Goal: Contribute content: Contribute content

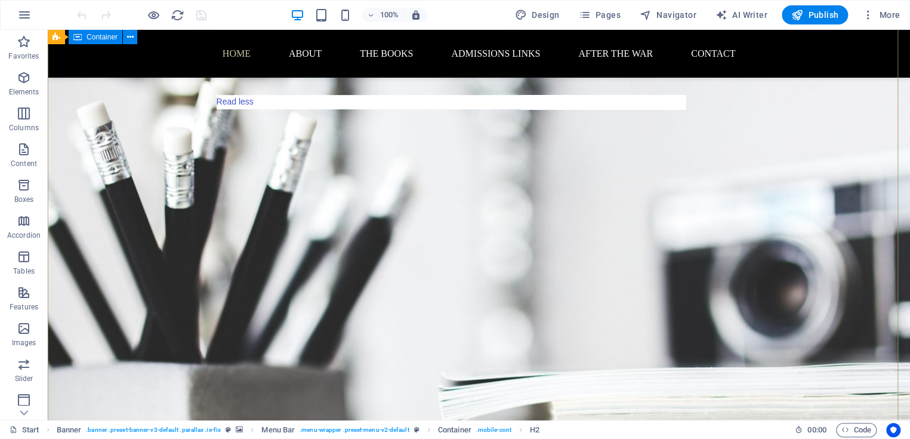
scroll to position [397, 0]
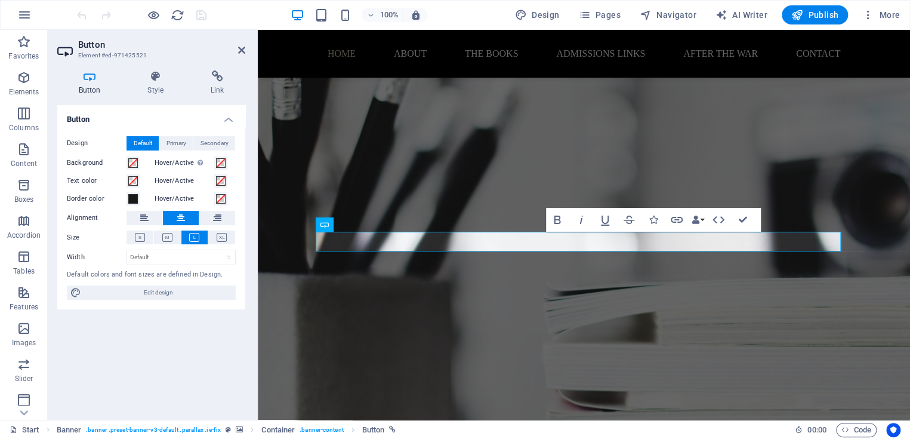
click at [150, 74] on icon at bounding box center [156, 76] width 58 height 12
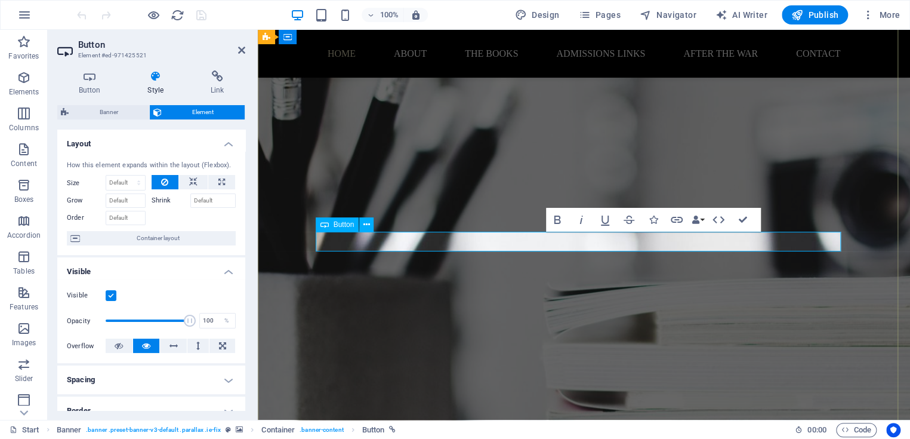
click at [582, 230] on button "Italic" at bounding box center [581, 220] width 23 height 24
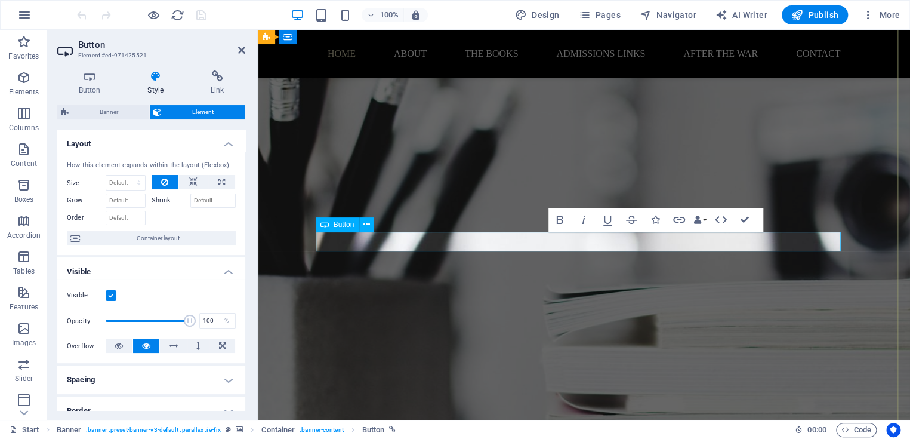
click at [578, 213] on icon "button" at bounding box center [583, 219] width 14 height 14
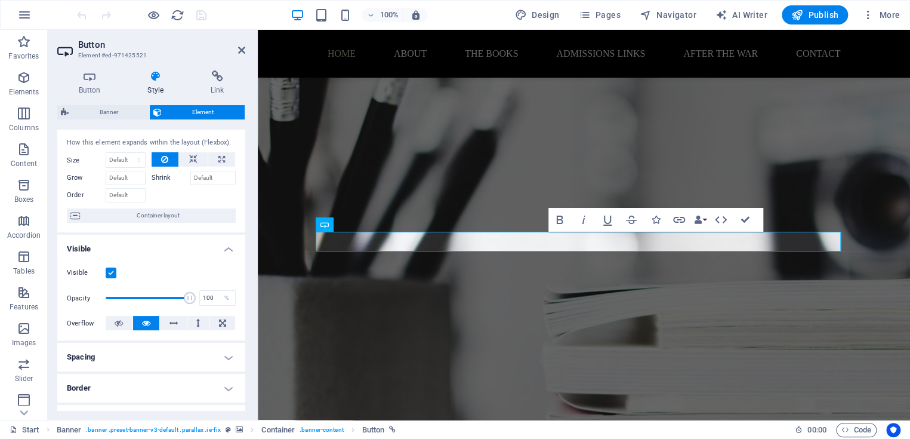
scroll to position [0, 0]
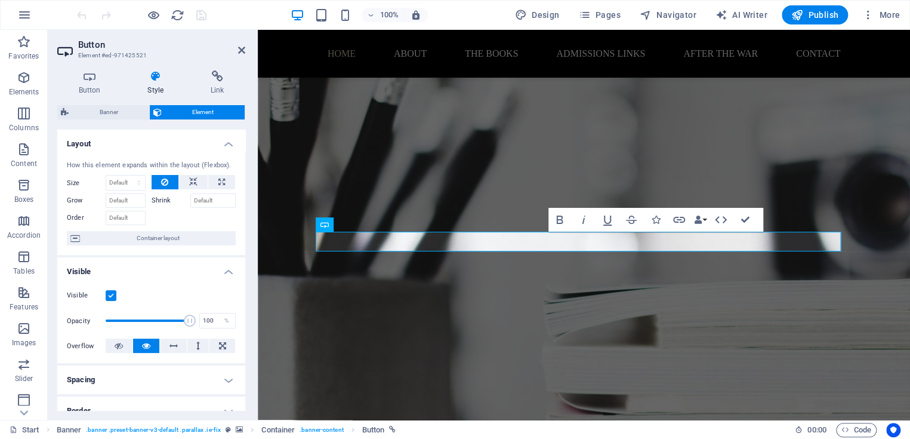
click at [90, 77] on icon at bounding box center [89, 76] width 64 height 12
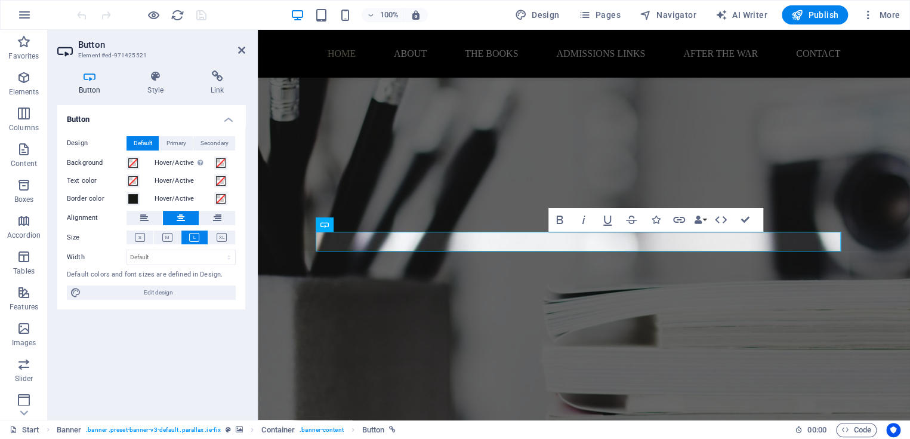
click at [223, 234] on icon at bounding box center [222, 237] width 10 height 9
click at [158, 79] on icon at bounding box center [156, 76] width 58 height 12
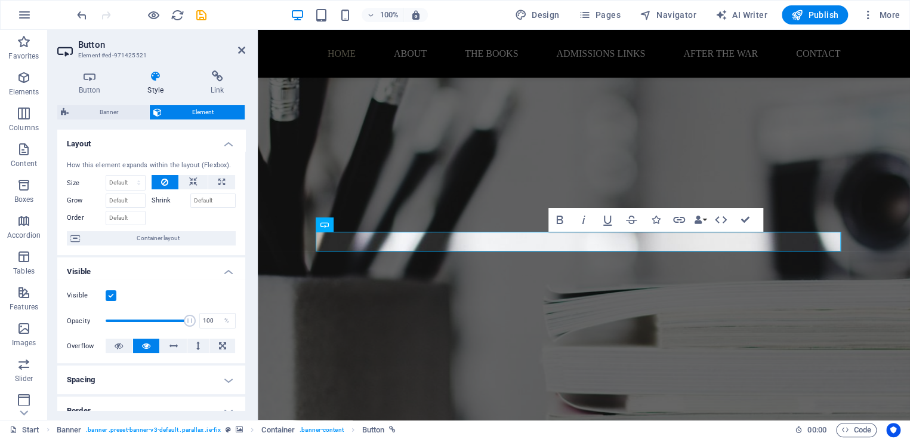
click at [90, 81] on icon at bounding box center [89, 76] width 64 height 12
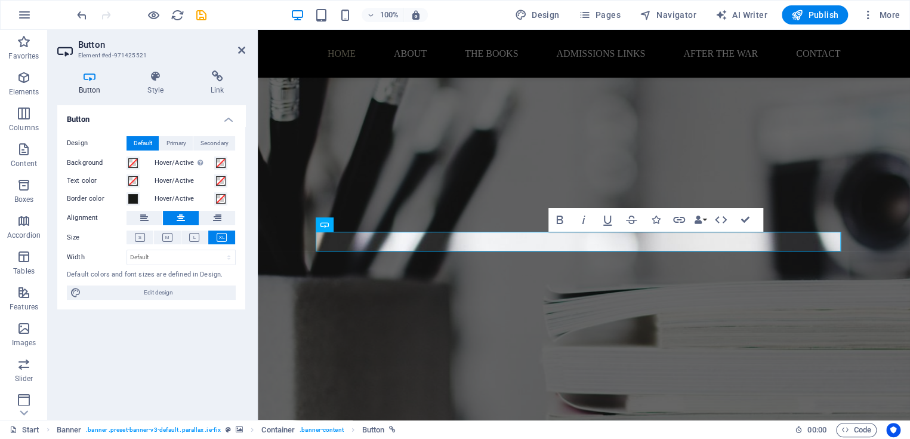
click at [156, 78] on icon at bounding box center [156, 76] width 58 height 12
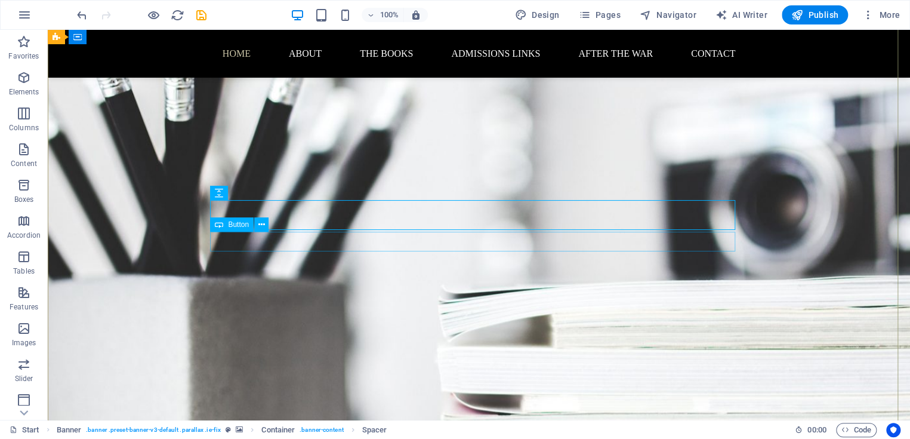
click at [261, 223] on icon at bounding box center [261, 224] width 7 height 13
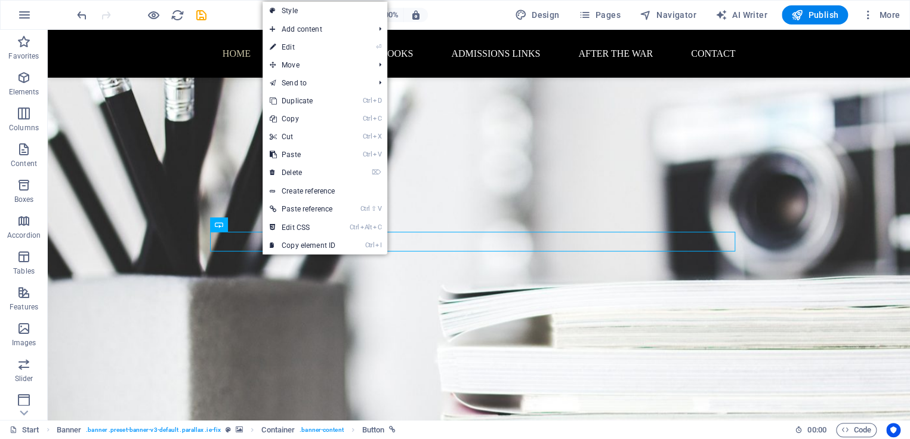
click at [309, 45] on link "⏎ Edit" at bounding box center [303, 47] width 80 height 18
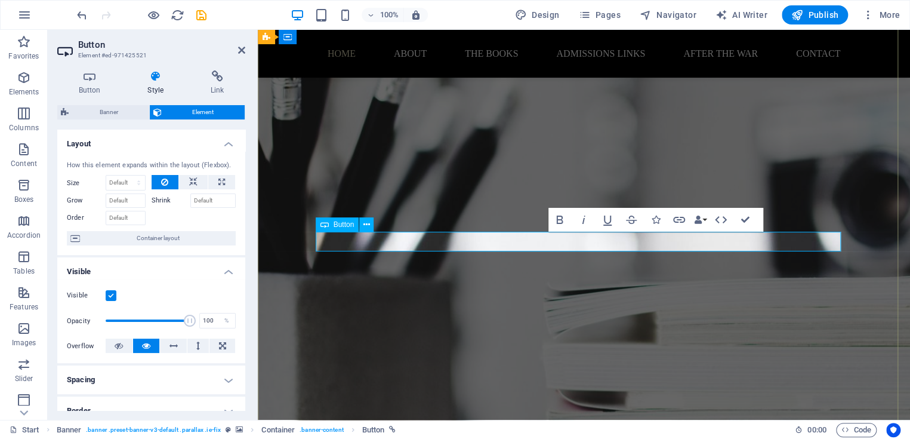
click at [365, 223] on icon at bounding box center [366, 224] width 7 height 13
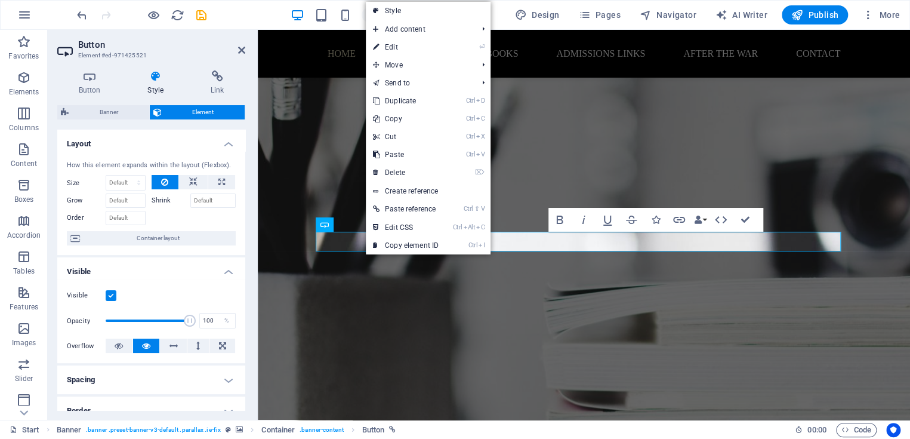
click at [417, 222] on link "Ctrl Alt C Edit CSS" at bounding box center [406, 227] width 80 height 18
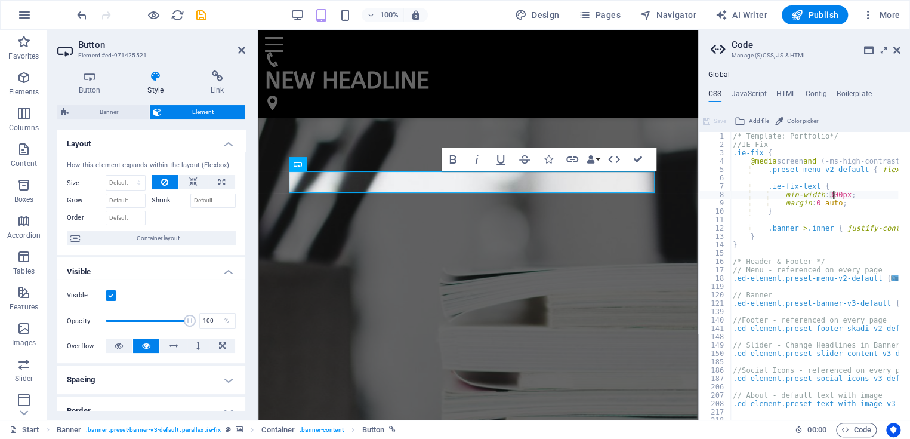
click at [833, 190] on div "/* Template: Portfolio*/ //IE Fix .ie-fix { @media screen and ( -ms-high-contra…" at bounding box center [889, 278] width 319 height 292
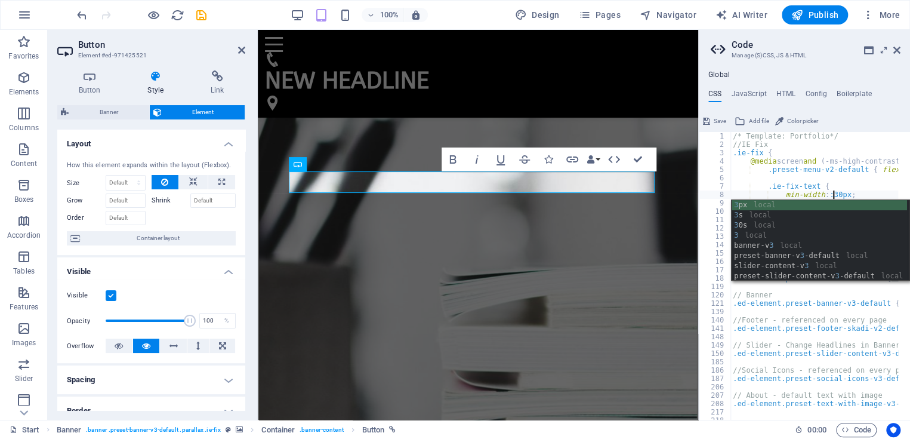
scroll to position [0, 13]
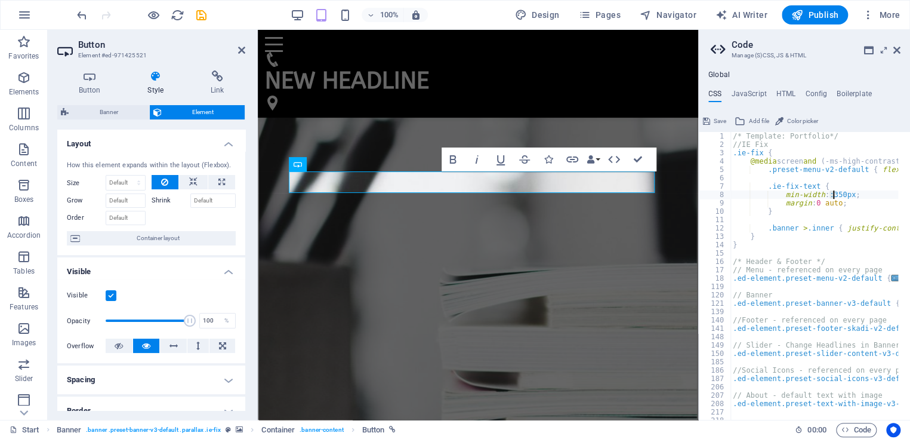
click at [832, 197] on div "/* Template: Portfolio*/ //IE Fix .ie-fix { @media screen and ( -ms-high-contra…" at bounding box center [889, 278] width 319 height 292
type textarea "min-width: :350px;"
click at [899, 47] on icon at bounding box center [896, 50] width 7 height 10
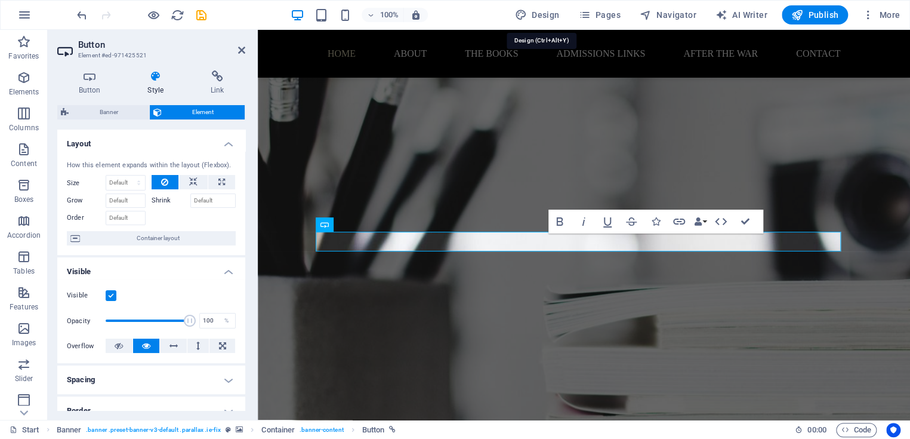
click at [533, 7] on button "Design" at bounding box center [537, 14] width 54 height 19
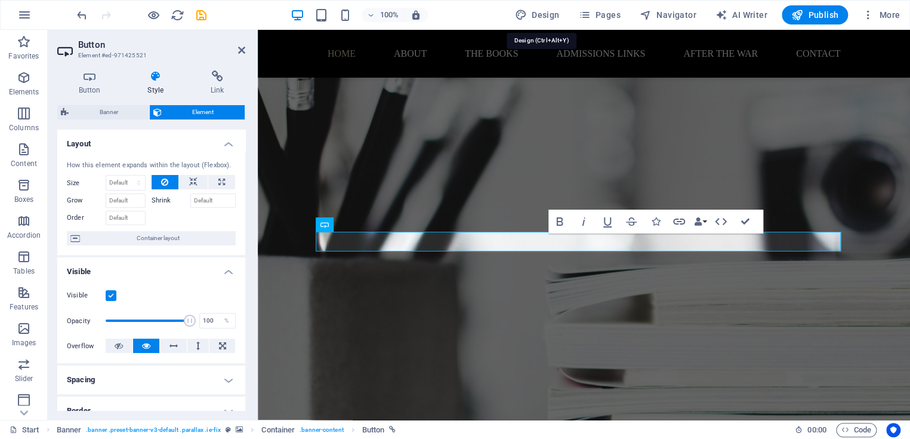
select select "px"
select select "300"
select select "px"
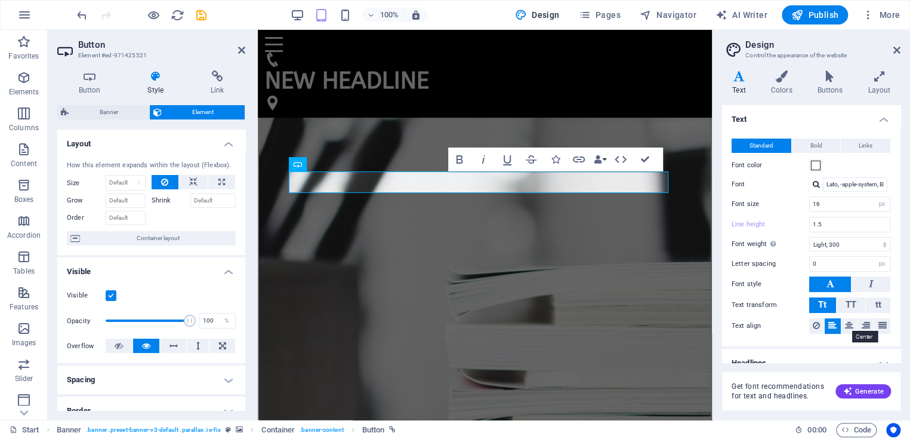
click at [845, 320] on icon at bounding box center [849, 325] width 8 height 14
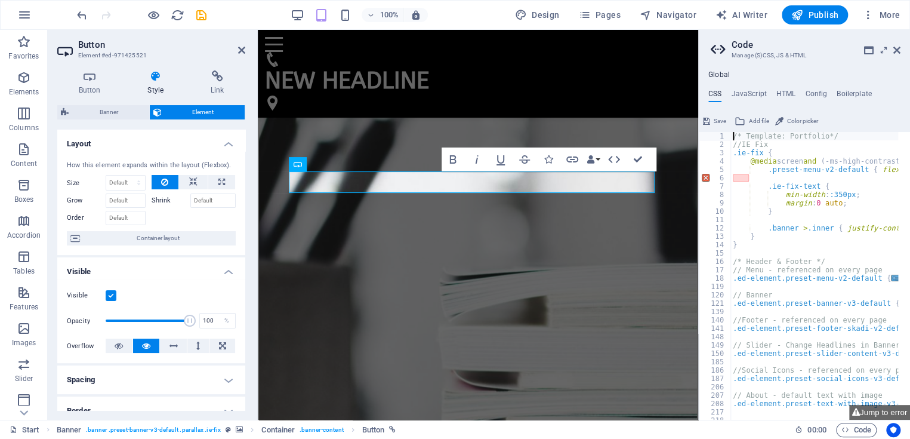
click at [895, 43] on h2 "Code" at bounding box center [816, 44] width 169 height 11
click at [895, 50] on icon at bounding box center [896, 50] width 7 height 10
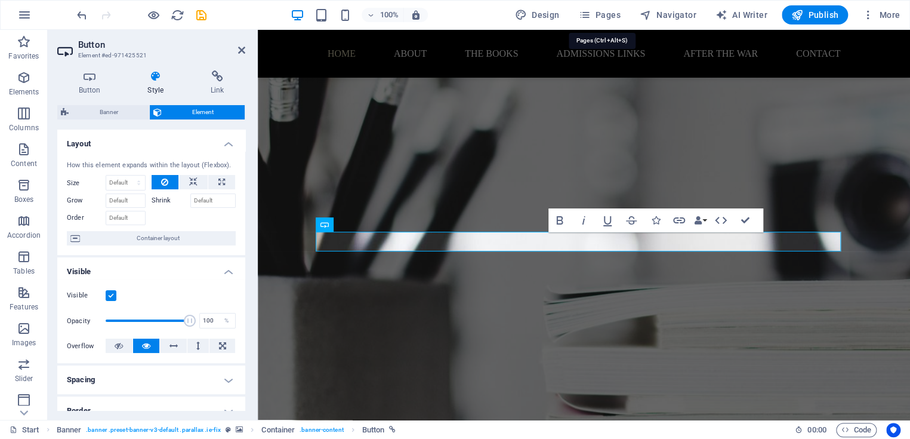
click at [590, 17] on icon "button" at bounding box center [584, 15] width 12 height 12
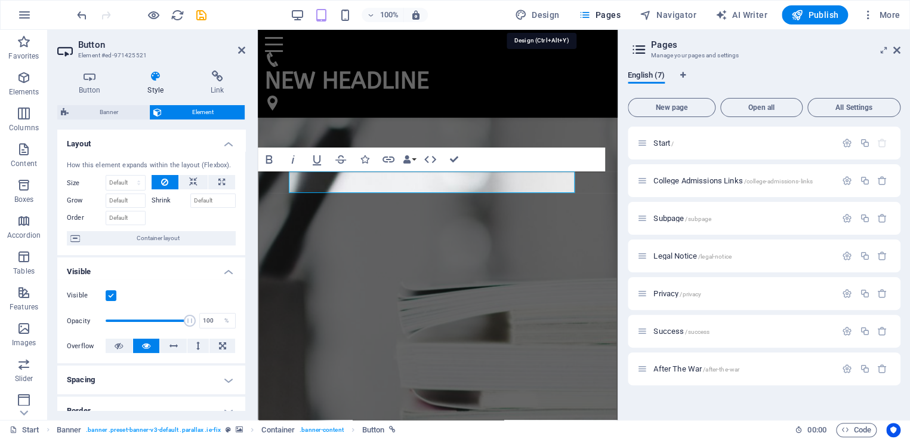
click at [541, 5] on button "Design" at bounding box center [537, 14] width 54 height 19
select select "px"
select select "300"
select select "px"
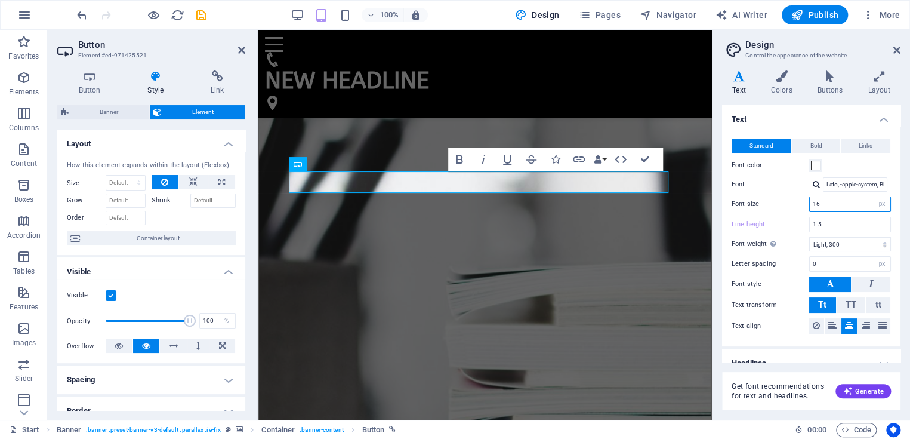
click at [826, 200] on input "16" at bounding box center [850, 204] width 81 height 14
drag, startPoint x: 824, startPoint y: 199, endPoint x: 789, endPoint y: 202, distance: 35.3
click at [789, 202] on div "Font size 16 rem px" at bounding box center [811, 204] width 159 height 16
type input "20"
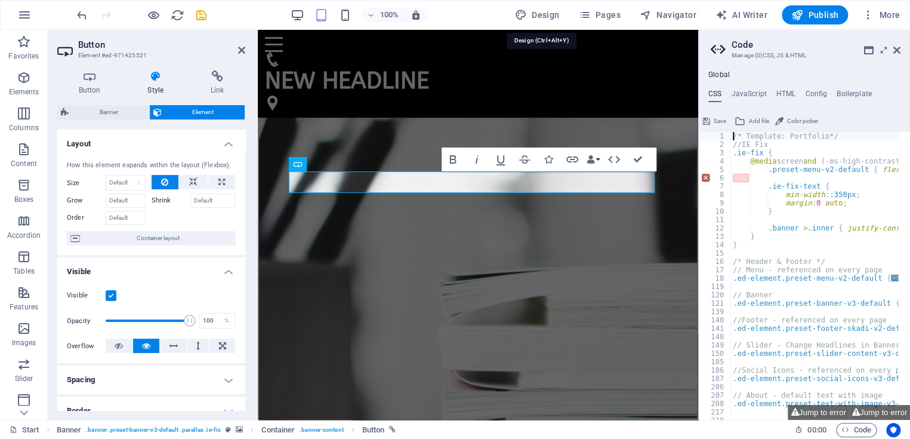
click at [542, 17] on span "Design" at bounding box center [537, 15] width 45 height 12
select select "px"
select select "300"
select select "px"
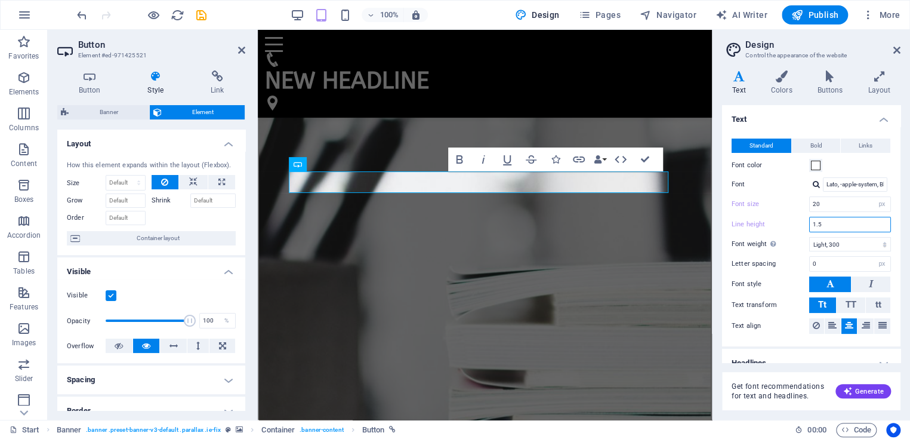
click at [847, 220] on input "1.5" at bounding box center [850, 224] width 81 height 14
type input "1"
type input "2"
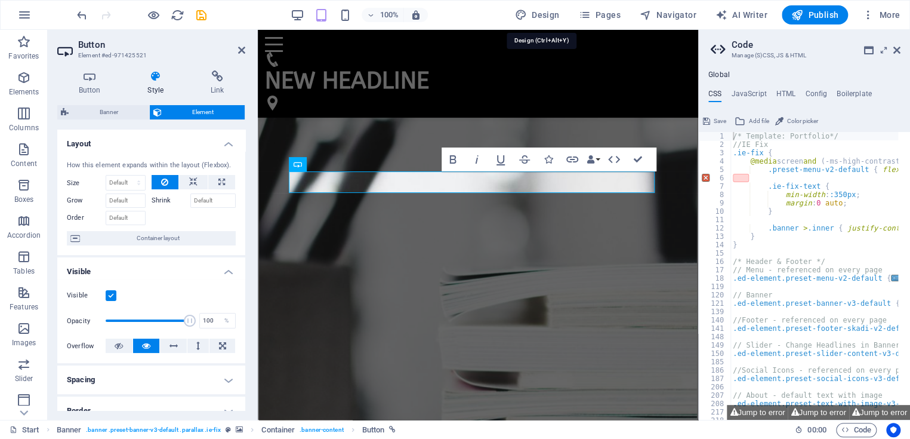
click at [536, 5] on button "Design" at bounding box center [537, 14] width 54 height 19
select select "px"
select select "300"
select select "px"
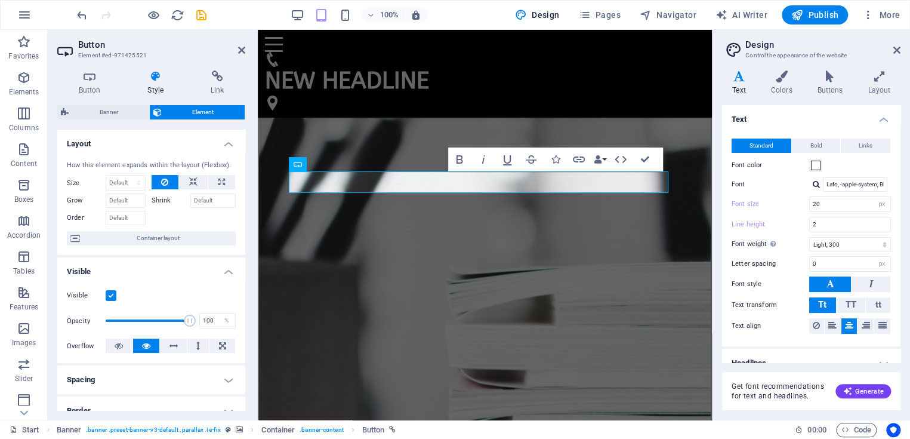
click at [810, 144] on span "Bold" at bounding box center [816, 145] width 12 height 14
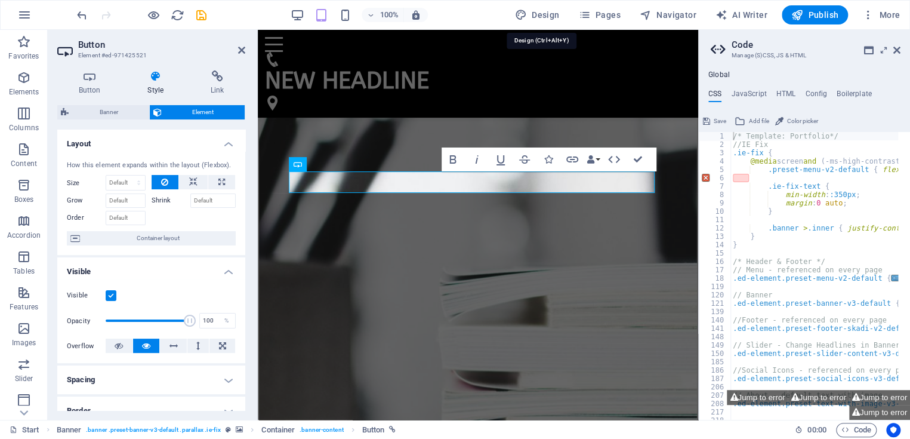
click at [534, 10] on span "Design" at bounding box center [537, 15] width 45 height 12
select select "px"
select select "300"
select select "px"
select select "800"
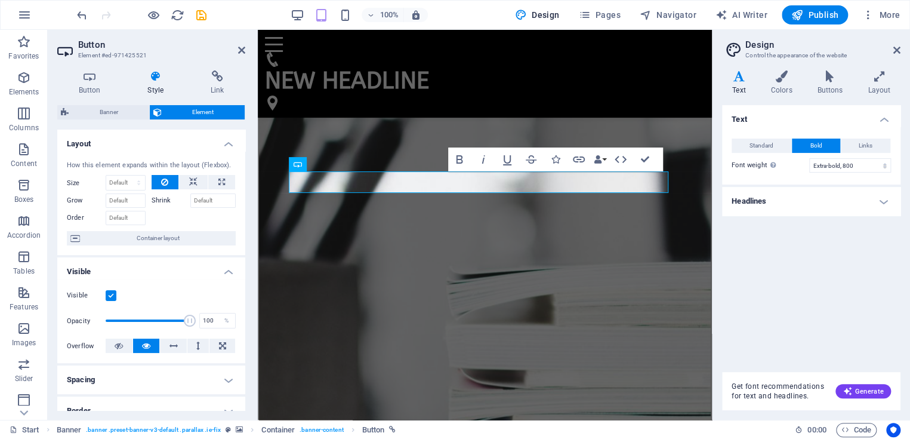
click at [758, 141] on span "Standard" at bounding box center [762, 145] width 24 height 14
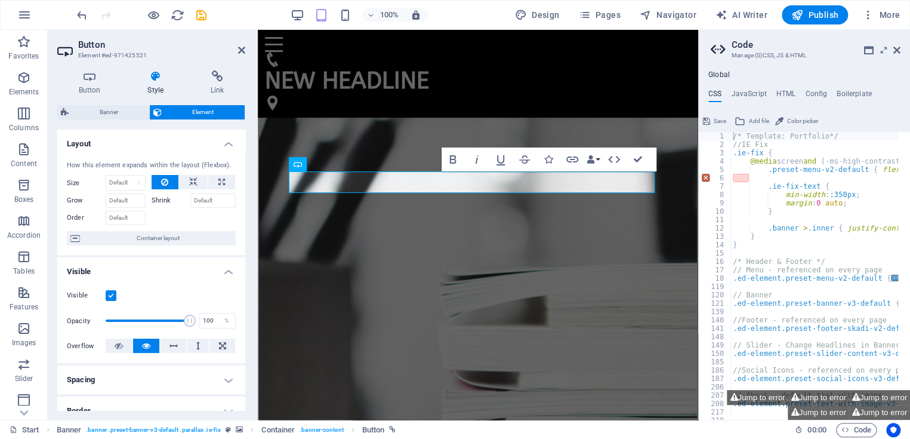
drag, startPoint x: 770, startPoint y: 95, endPoint x: 778, endPoint y: 92, distance: 7.5
click at [770, 94] on ul "CSS JavaScript HTML Config Boilerplate" at bounding box center [804, 96] width 211 height 13
click at [794, 90] on ul "CSS JavaScript HTML Config Boilerplate" at bounding box center [804, 96] width 211 height 13
click at [782, 88] on div "Global CSS JavaScript HTML Config Boilerplate /* Template: Portfolio*/ 1 2 3 4 …" at bounding box center [804, 244] width 211 height 349
click at [782, 87] on div "Global CSS JavaScript HTML Config Boilerplate /* Template: Portfolio*/ 1 2 3 4 …" at bounding box center [804, 244] width 211 height 349
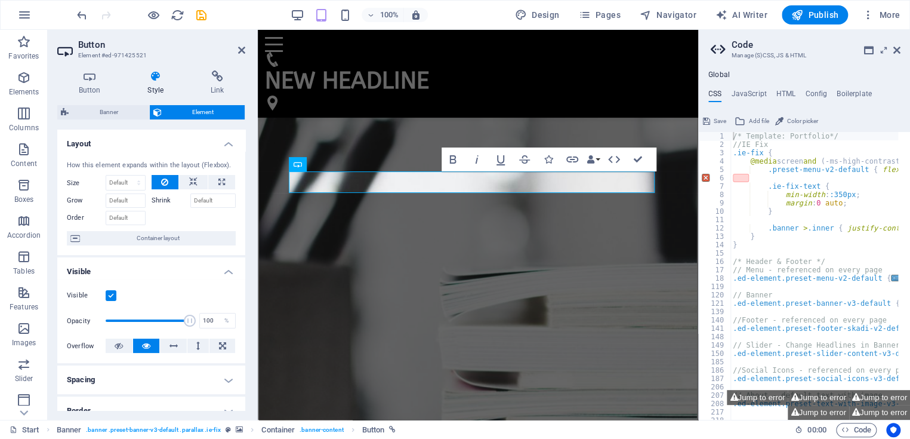
click at [782, 92] on h4 "HTML" at bounding box center [786, 96] width 20 height 13
type textarea "{{content}}"
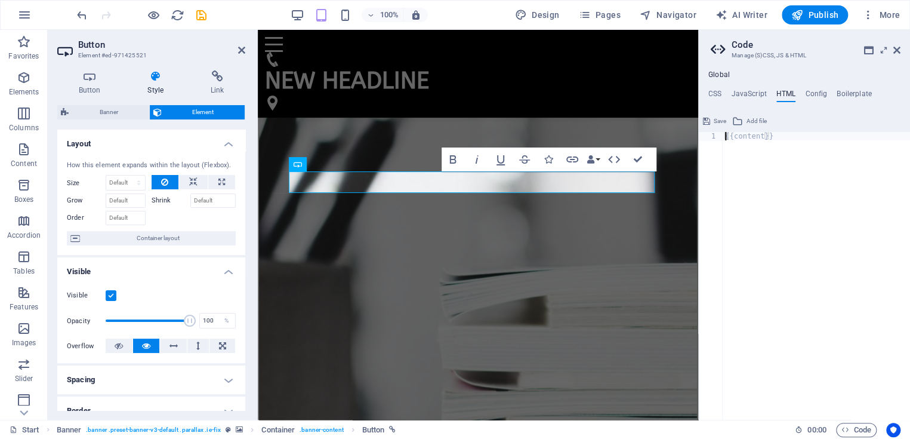
click at [712, 85] on div "Global CSS JavaScript HTML Config Boilerplate /* Template: Portfolio*/ 1 2 3 4 …" at bounding box center [804, 244] width 211 height 349
click at [712, 87] on div "Global CSS JavaScript HTML Config Boilerplate /* Template: Portfolio*/ 1 2 3 4 …" at bounding box center [804, 244] width 211 height 349
click at [893, 50] on header "Code Manage (S)CSS, JS & HTML" at bounding box center [806, 45] width 190 height 31
click at [897, 50] on icon at bounding box center [896, 50] width 7 height 10
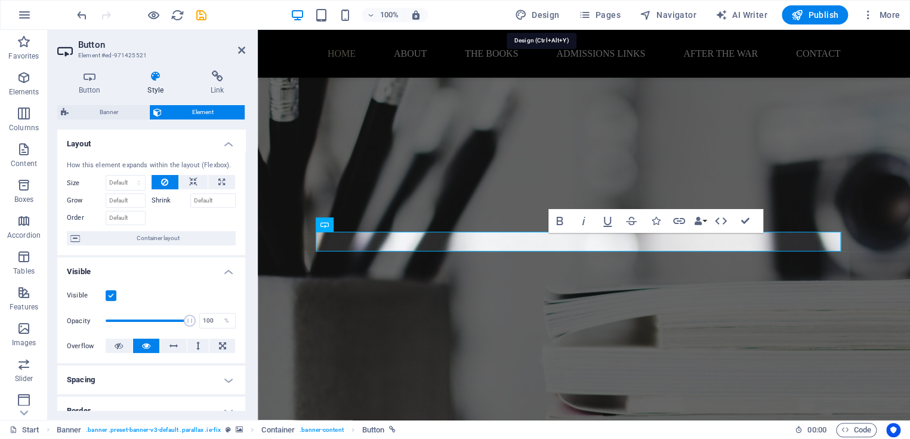
click at [548, 9] on span "Design" at bounding box center [537, 15] width 45 height 12
select select "px"
select select "300"
select select "px"
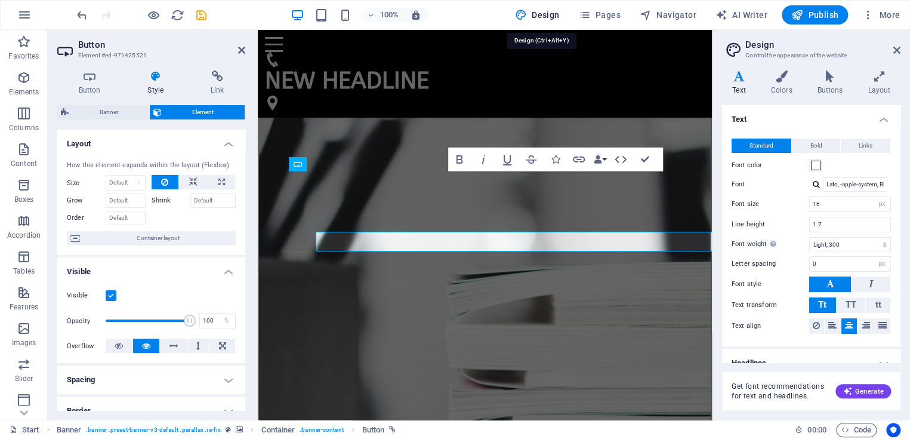
type input "20"
type input "2"
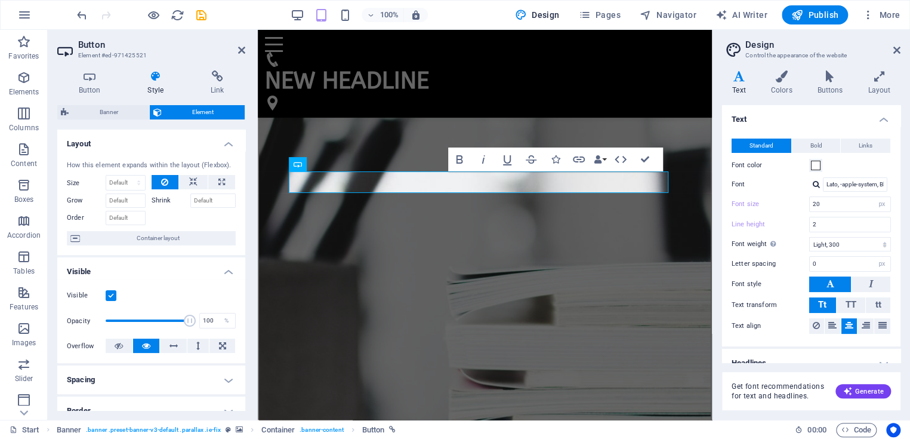
click at [785, 75] on icon at bounding box center [782, 76] width 42 height 12
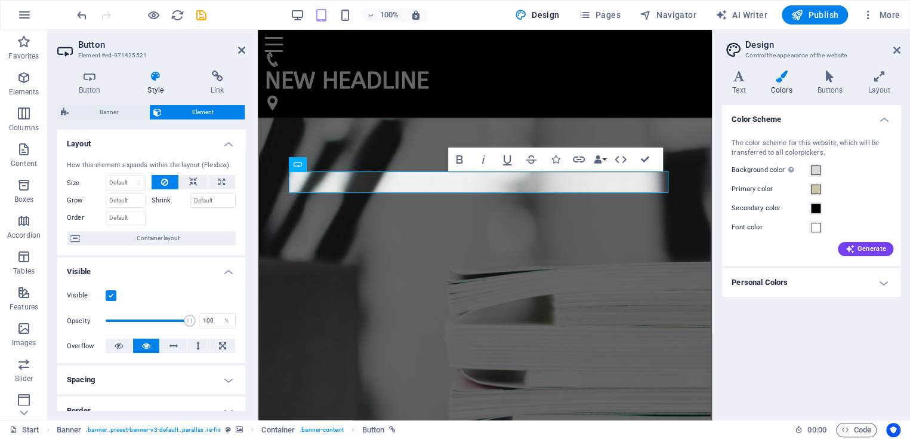
click at [832, 75] on icon at bounding box center [830, 76] width 46 height 12
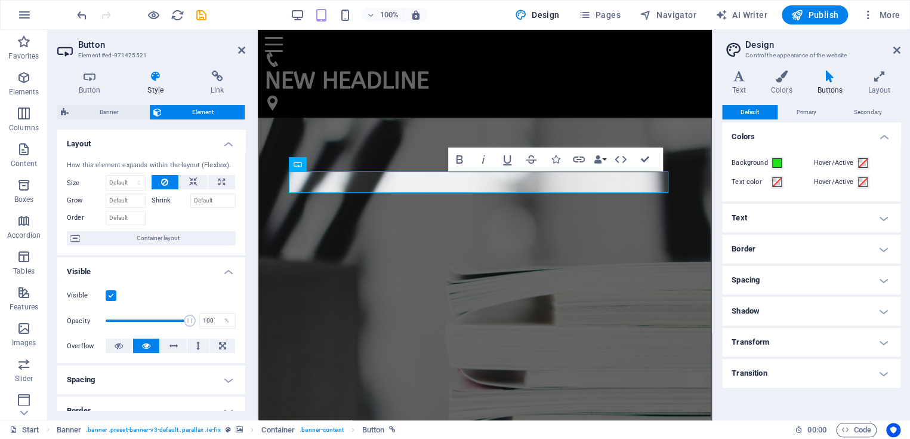
click at [878, 71] on icon at bounding box center [879, 76] width 43 height 12
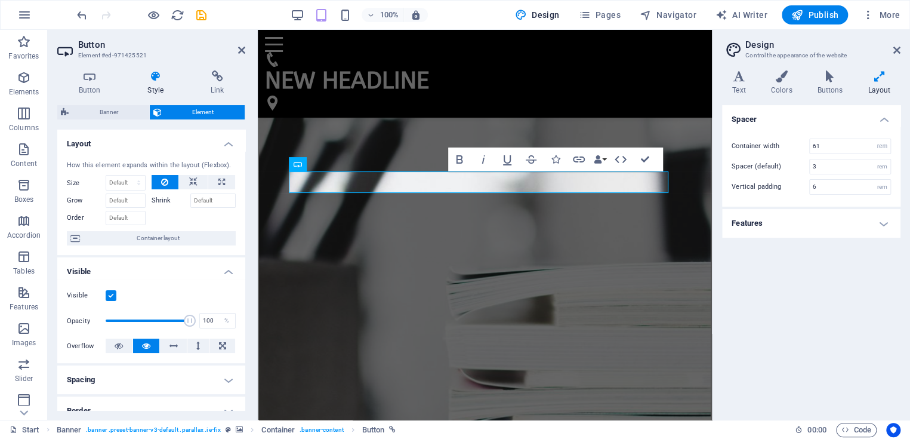
click at [897, 48] on icon at bounding box center [896, 50] width 7 height 10
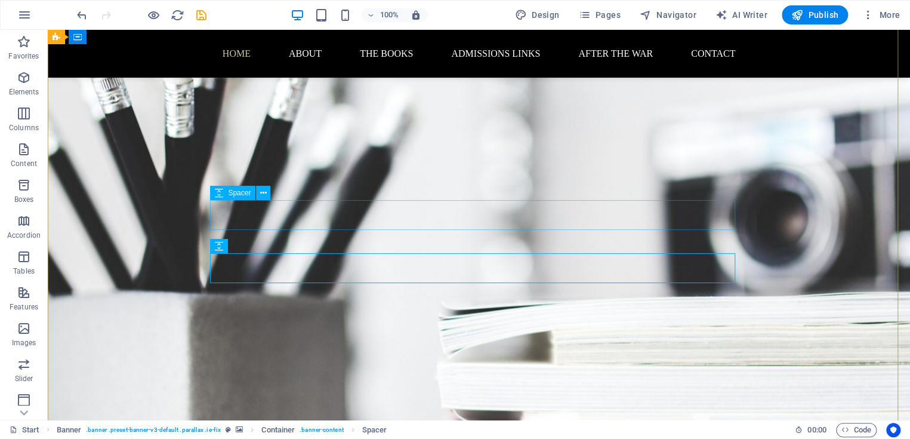
scroll to position [477, 0]
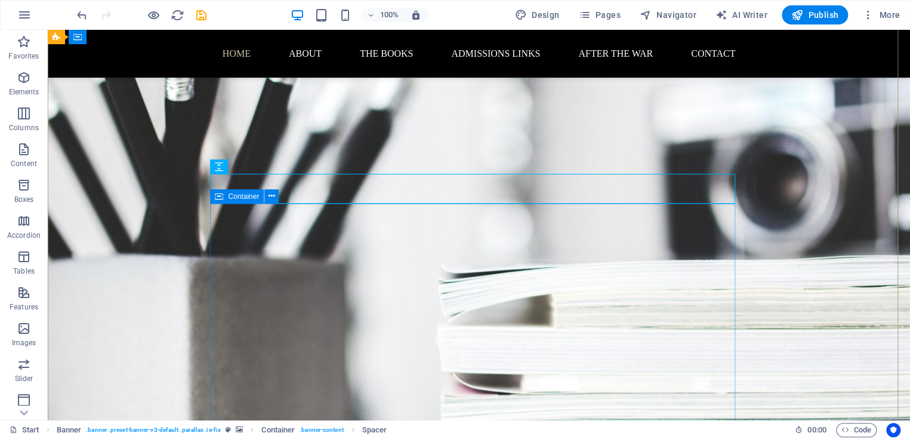
click at [247, 169] on span "Spacer" at bounding box center [239, 166] width 23 height 7
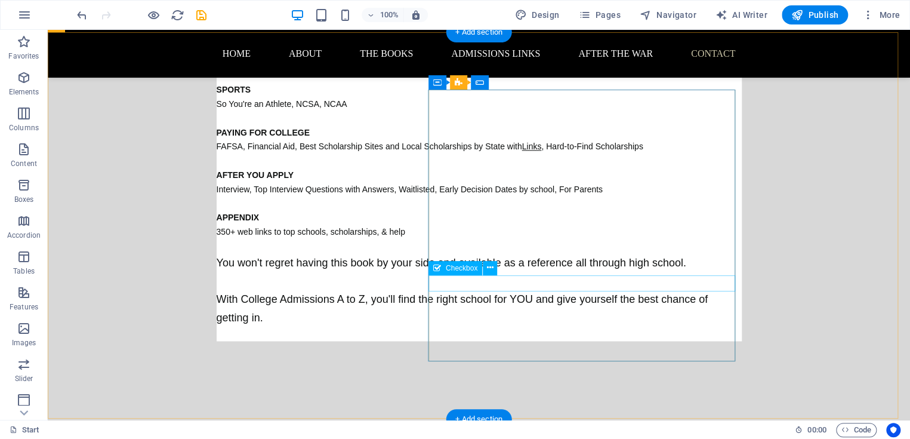
scroll to position [3103, 0]
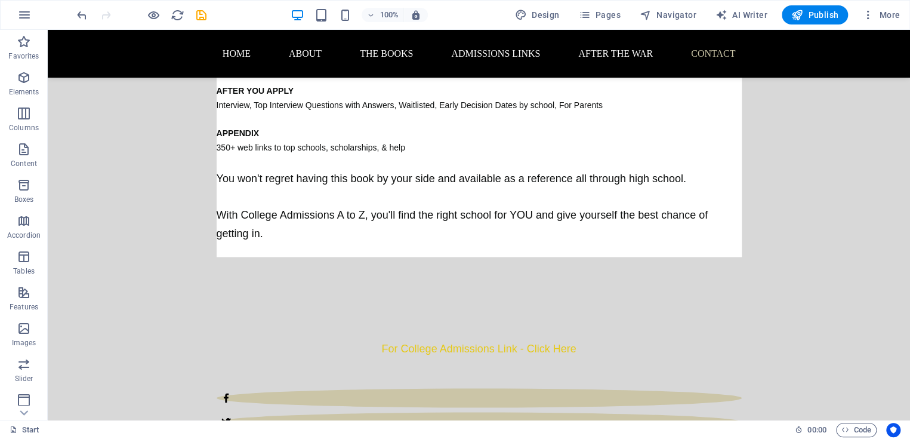
click at [812, 13] on span "Publish" at bounding box center [814, 15] width 47 height 12
checkbox input "false"
